Goal: Check status: Check status

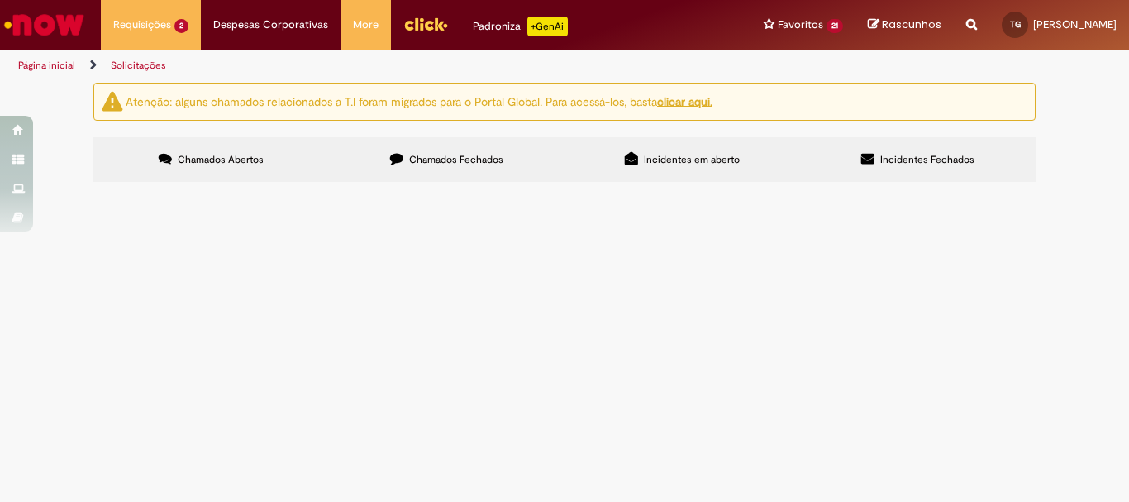
click at [431, 179] on label "Chamados Fechados" at bounding box center [447, 159] width 236 height 45
click at [290, 166] on label "Chamados Abertos" at bounding box center [211, 159] width 236 height 45
click at [0, 0] on span "Cancelamento ou Encerramento de Pedido" at bounding box center [0, 0] width 0 height 0
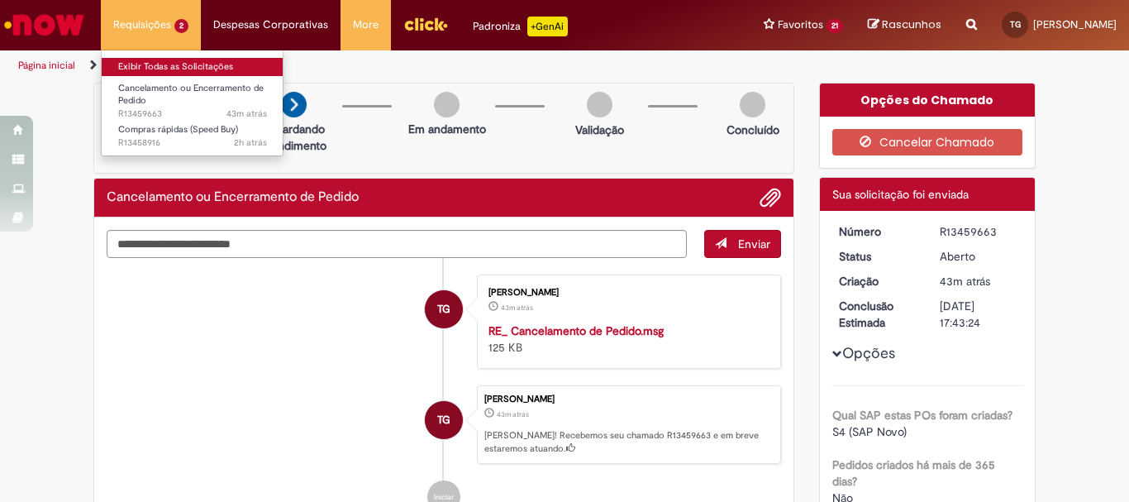
click at [174, 66] on link "Exibir Todas as Solicitações" at bounding box center [193, 67] width 182 height 18
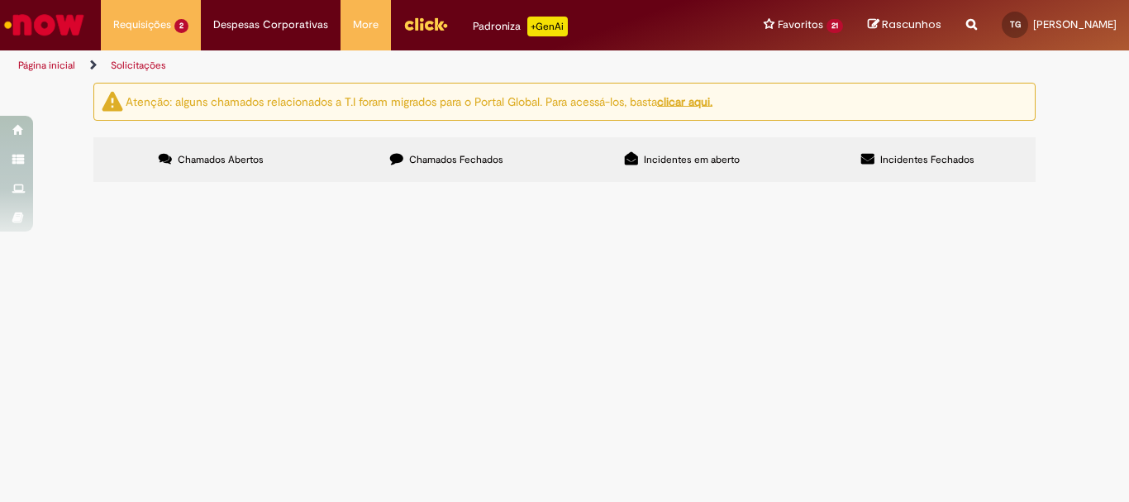
click at [0, 0] on span "Compras rápidas (Speed Buy)" at bounding box center [0, 0] width 0 height 0
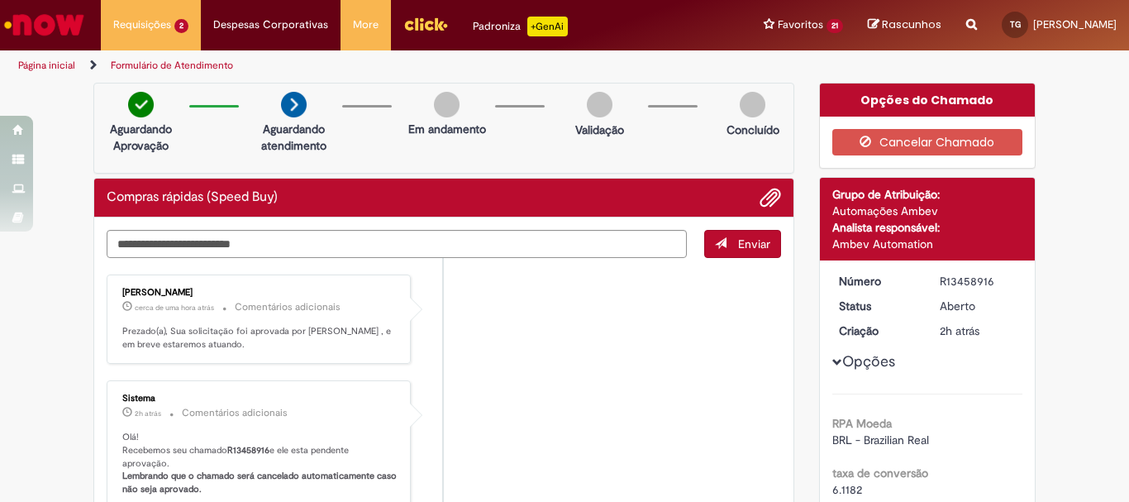
drag, startPoint x: 956, startPoint y: 217, endPoint x: 963, endPoint y: 283, distance: 65.6
click at [598, 384] on li "Sistema 2h atrás 2 horas atrás Comentários adicionais Olá! Recebemos seu chamad…" at bounding box center [444, 444] width 675 height 129
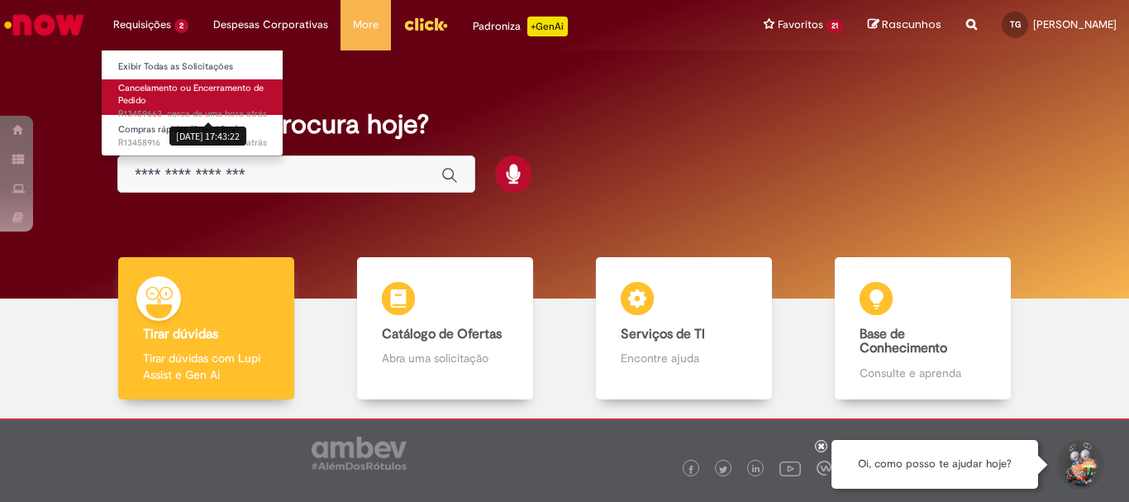
click at [195, 99] on link "Cancelamento ou Encerramento de Pedido cerca de uma hora atrás cerca de uma hor…" at bounding box center [193, 97] width 182 height 36
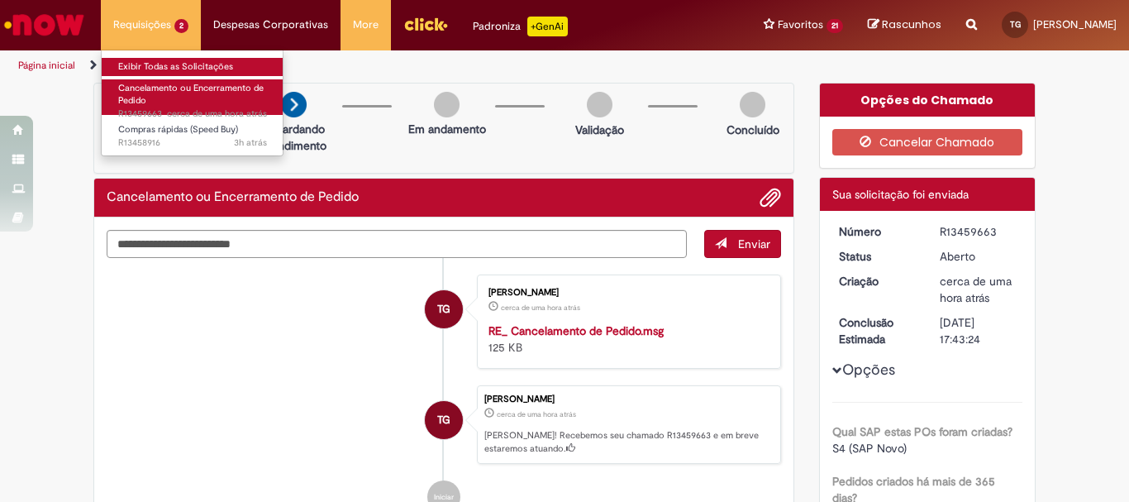
click at [169, 65] on link "Exibir Todas as Solicitações" at bounding box center [193, 67] width 182 height 18
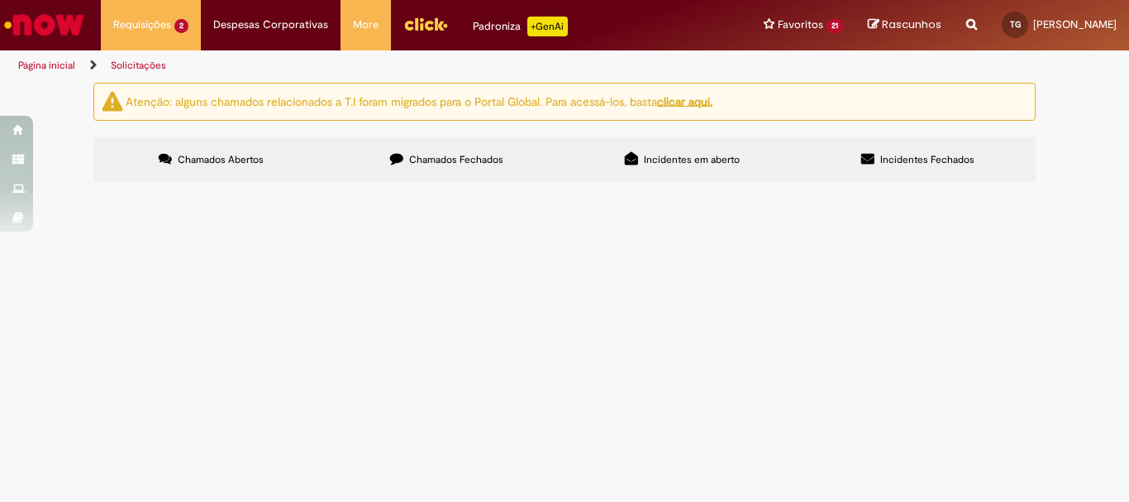
click at [0, 0] on span "Compras rápidas (Speed Buy)" at bounding box center [0, 0] width 0 height 0
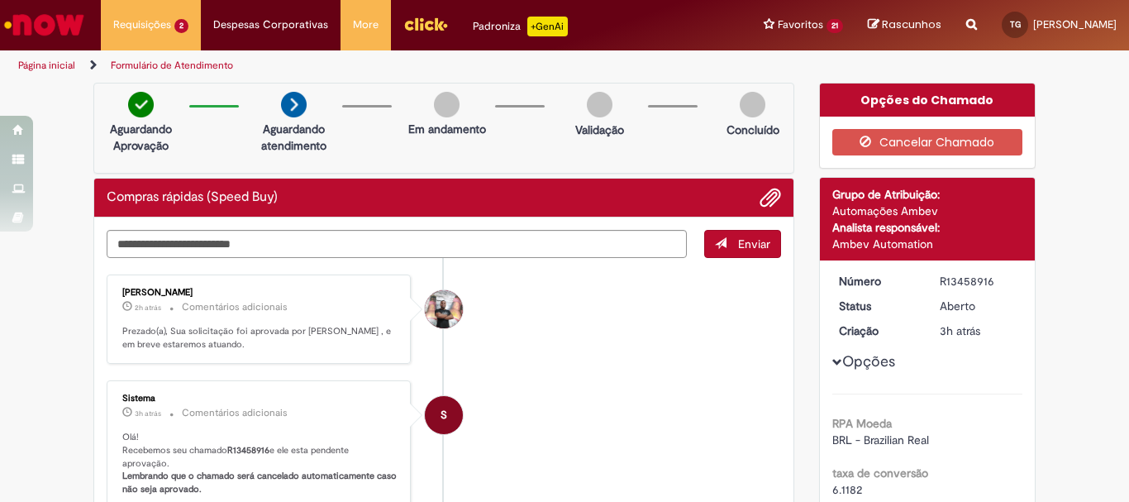
click at [0, 0] on span "cerca de uma hora atrás cerca de uma hora atrás R13459663" at bounding box center [0, 0] width 0 height 0
click at [0, 0] on link "Cancelamento ou Encerramento de Pedido cerca de uma hora atrás cerca de uma hor…" at bounding box center [0, 0] width 0 height 0
